Goal: Task Accomplishment & Management: Complete application form

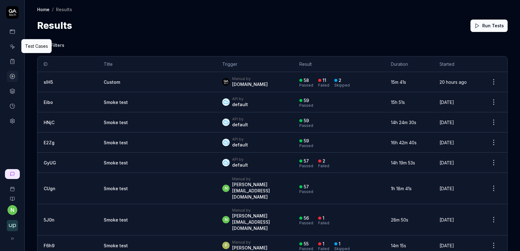
click at [12, 44] on icon at bounding box center [13, 47] width 6 height 6
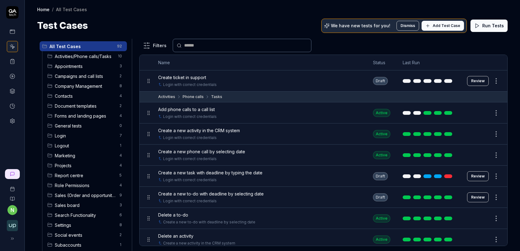
click at [498, 81] on html "n Home / All Test Cases Home / All Test Cases Test Cases We have new tests for …" at bounding box center [260, 129] width 520 height 258
click at [247, 73] on html "n Home / All Test Cases Home / All Test Cases Test Cases We have new tests for …" at bounding box center [260, 129] width 520 height 258
click at [239, 82] on div "Login with correct credentials" at bounding box center [259, 85] width 203 height 6
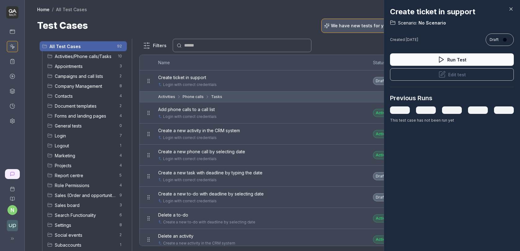
click at [513, 8] on icon at bounding box center [512, 9] width 6 height 6
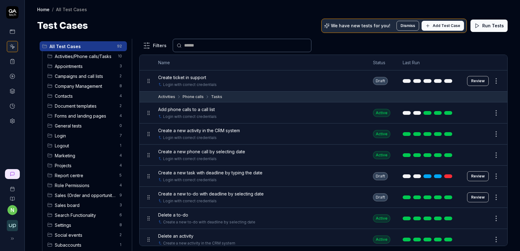
click at [227, 33] on div "All Test Cases 92 Activities/Phone calls/Tasks 10 Appointments 3 Campaigns and …" at bounding box center [273, 142] width 496 height 218
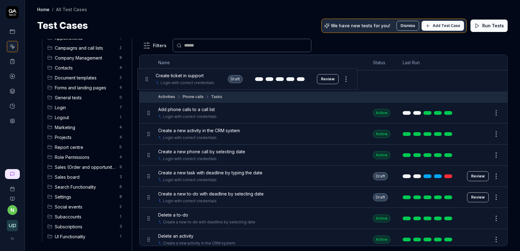
click at [147, 78] on body "n Home / All Test Cases Home / All Test Cases Test Cases We have new tests for …" at bounding box center [260, 129] width 520 height 258
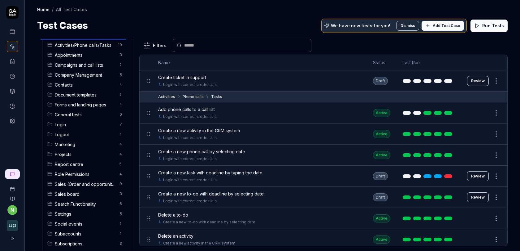
scroll to position [0, 0]
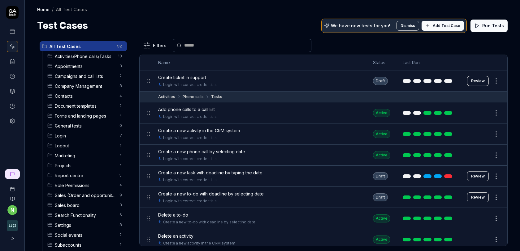
click at [213, 77] on div "Create ticket in support" at bounding box center [259, 77] width 203 height 7
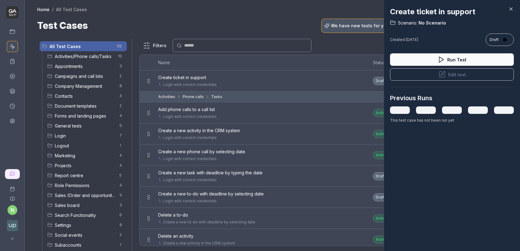
click at [448, 77] on button "Edit test" at bounding box center [452, 74] width 124 height 12
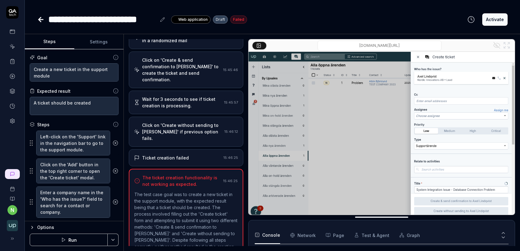
scroll to position [399, 0]
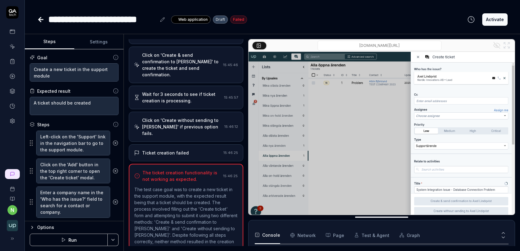
type textarea "*"
click at [98, 44] on button "Settings" at bounding box center [99, 41] width 50 height 15
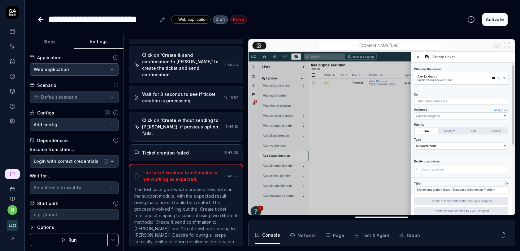
click at [73, 94] on html "**********" at bounding box center [260, 129] width 520 height 258
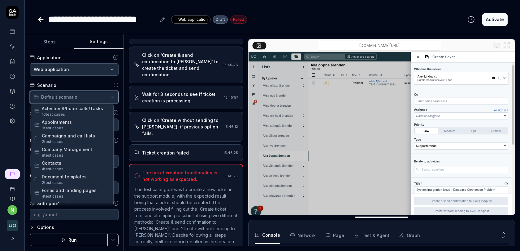
click at [72, 96] on html "**********" at bounding box center [260, 129] width 520 height 258
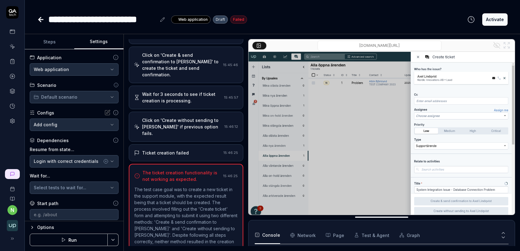
click at [328, 25] on div "**********" at bounding box center [272, 19] width 471 height 14
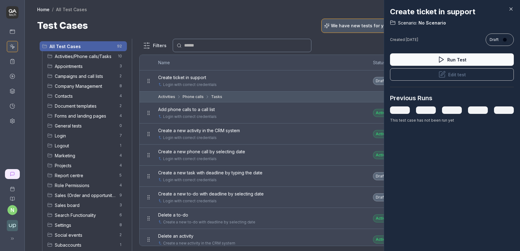
click at [217, 24] on div at bounding box center [260, 125] width 520 height 251
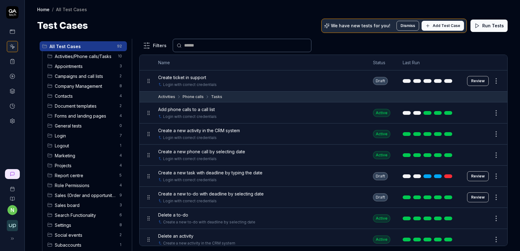
click at [17, 110] on div at bounding box center [12, 76] width 11 height 100
click at [15, 118] on link at bounding box center [12, 120] width 11 height 11
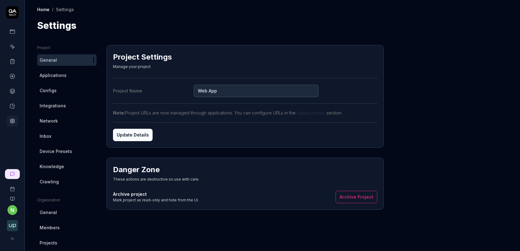
click at [13, 65] on link at bounding box center [12, 61] width 11 height 11
click at [13, 62] on icon at bounding box center [13, 62] width 6 height 6
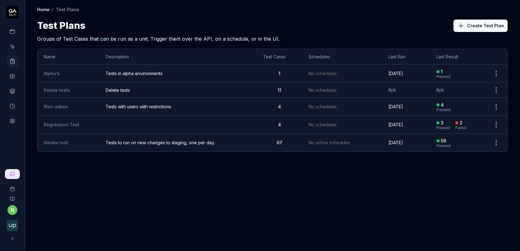
click at [13, 48] on icon at bounding box center [13, 47] width 6 height 6
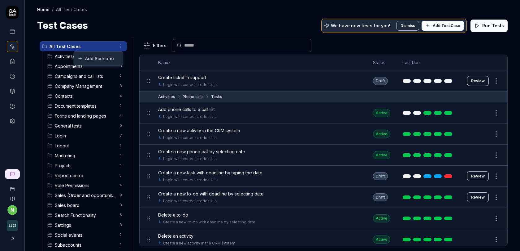
click at [121, 46] on html "n Home / All Test Cases Home / All Test Cases Test Cases We have new tests for …" at bounding box center [260, 129] width 520 height 258
click at [103, 57] on div "Add Scenario" at bounding box center [98, 58] width 49 height 14
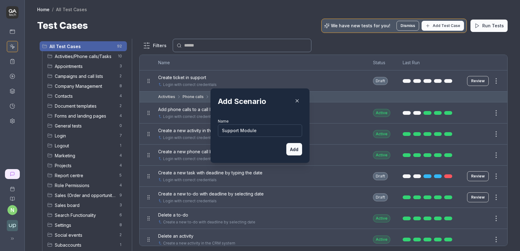
type input "Support Module"
click at [297, 151] on button "Add" at bounding box center [294, 149] width 16 height 12
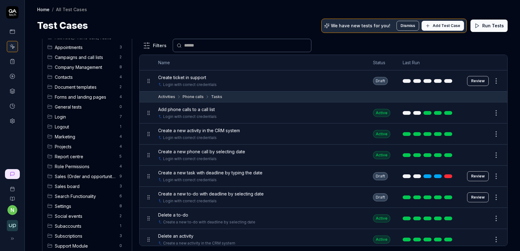
scroll to position [38, 0]
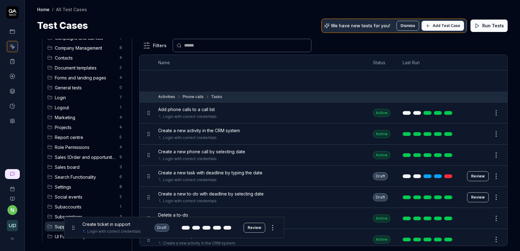
drag, startPoint x: 149, startPoint y: 81, endPoint x: 73, endPoint y: 228, distance: 165.0
